Goal: Check status: Check status

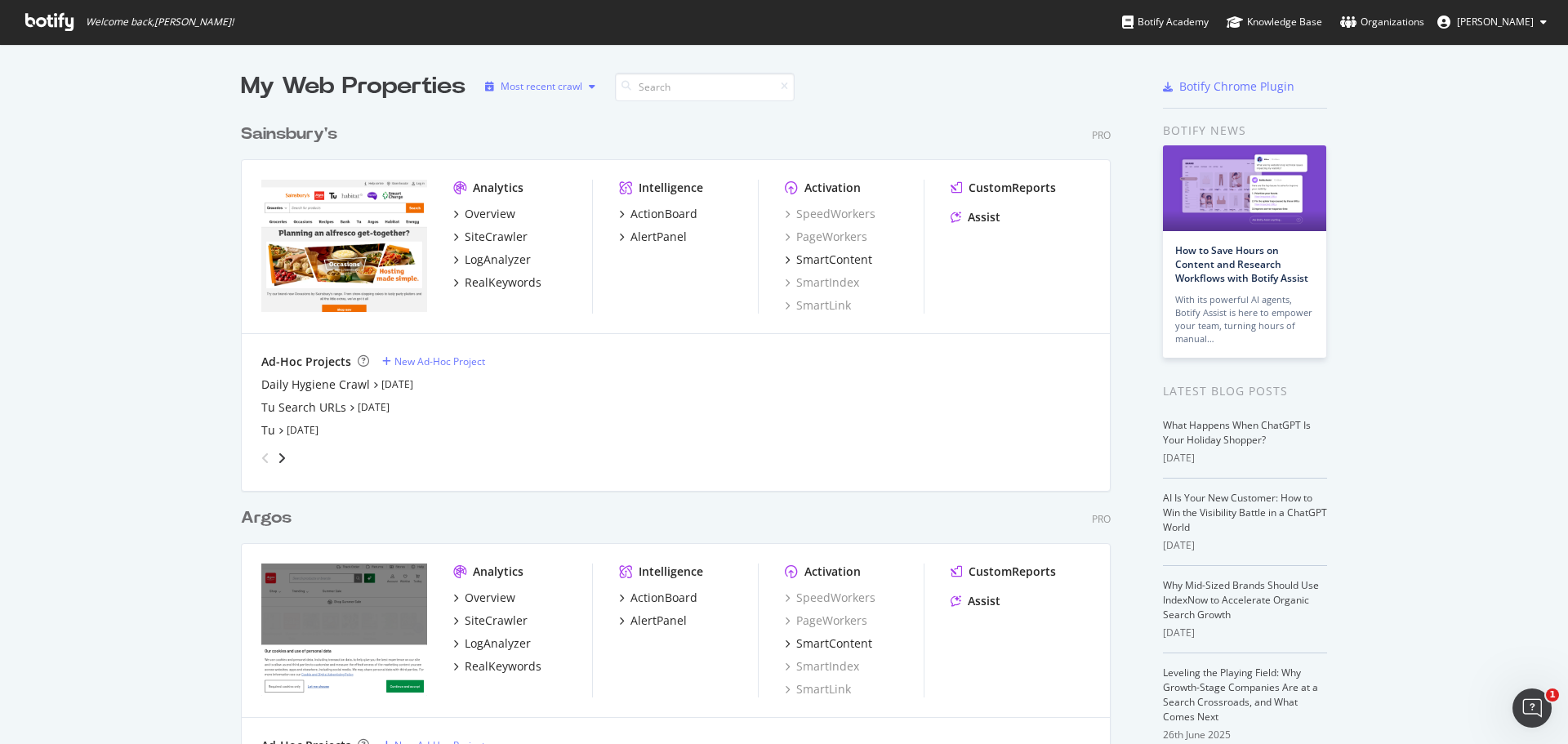
click at [559, 84] on div "Most recent crawl" at bounding box center [541, 86] width 81 height 10
click at [151, 244] on div "My Web Properties Most recent crawl Sainsbury's Pro Analytics Overview SiteCraw…" at bounding box center [784, 470] width 1568 height 852
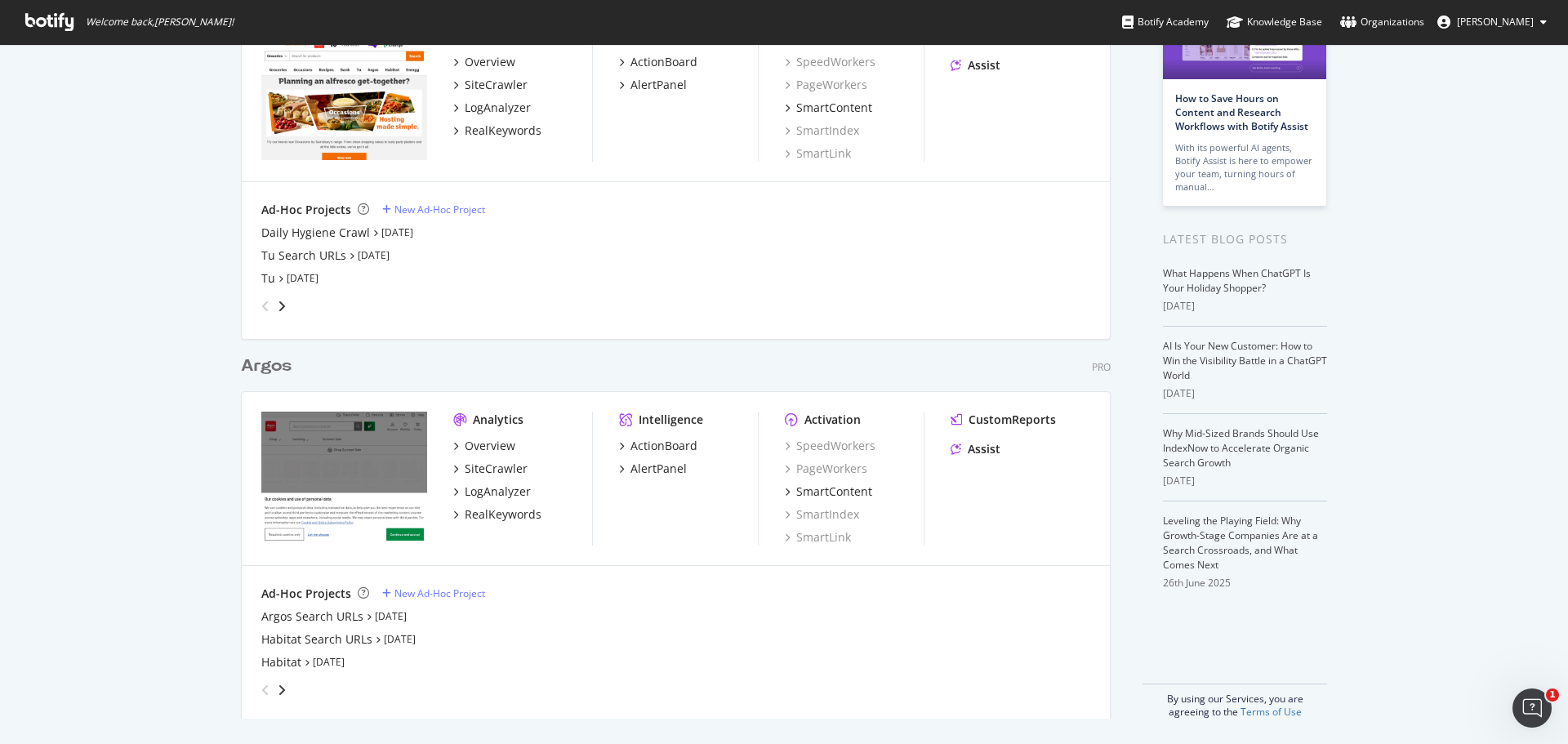
scroll to position [152, 0]
click at [507, 462] on div "SiteCrawler" at bounding box center [496, 468] width 63 height 16
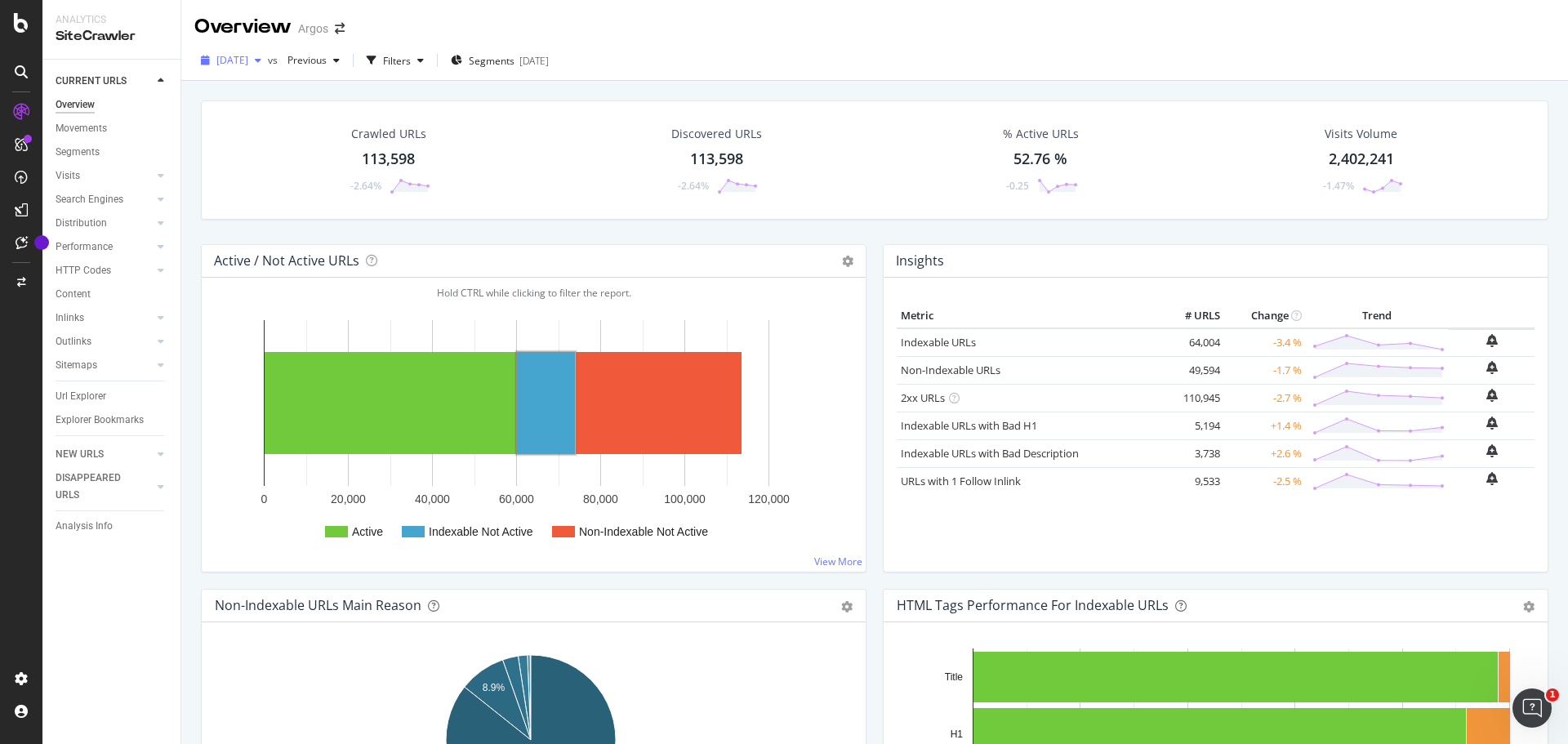
click at [248, 63] on span "[DATE]" at bounding box center [232, 59] width 32 height 14
